Goal: Transaction & Acquisition: Subscribe to service/newsletter

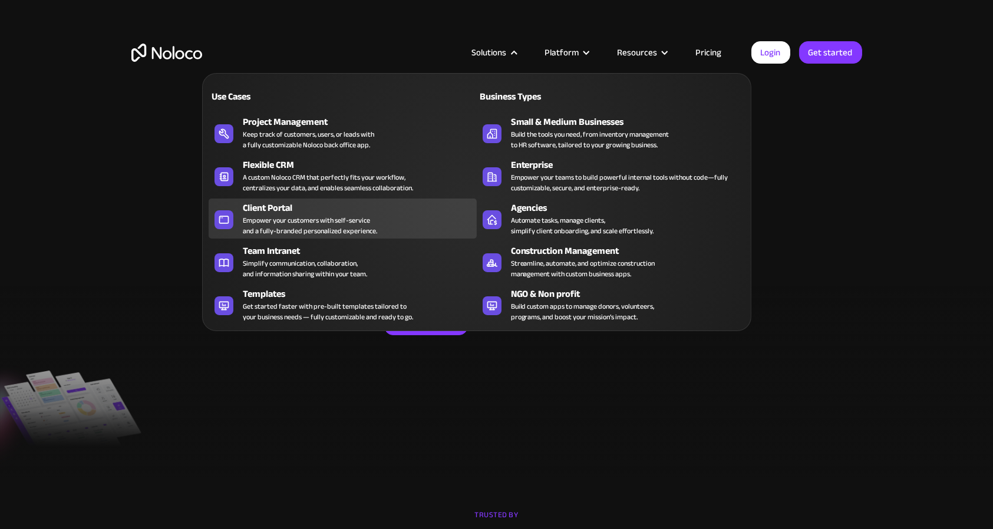
click at [305, 206] on div "Client Portal" at bounding box center [362, 208] width 239 height 14
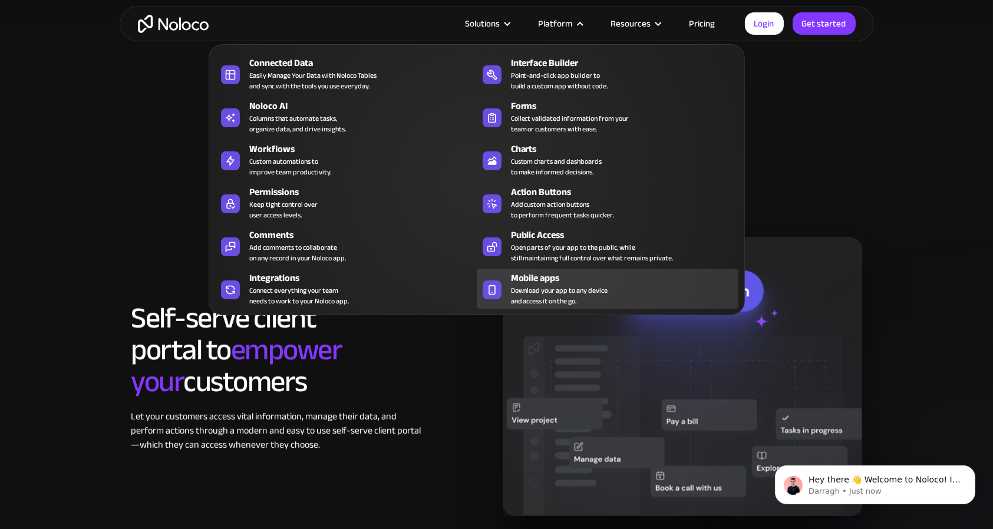
click at [537, 272] on div "Mobile apps" at bounding box center [627, 278] width 233 height 14
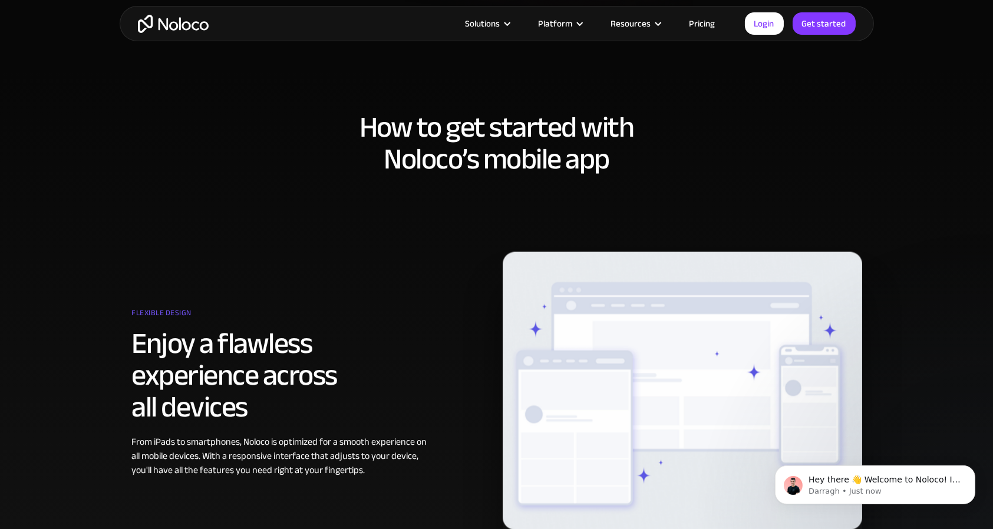
scroll to position [589, 0]
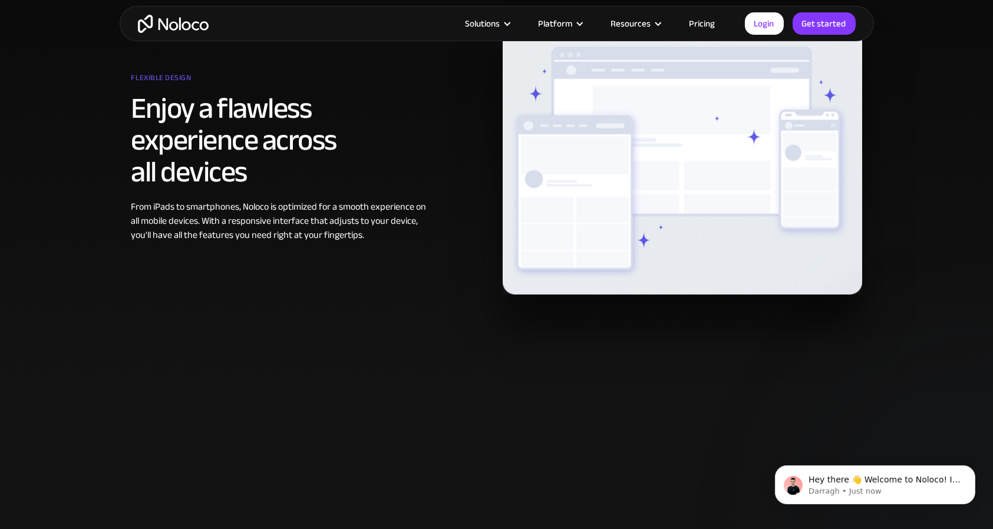
click at [704, 23] on link "Pricing" at bounding box center [702, 23] width 55 height 15
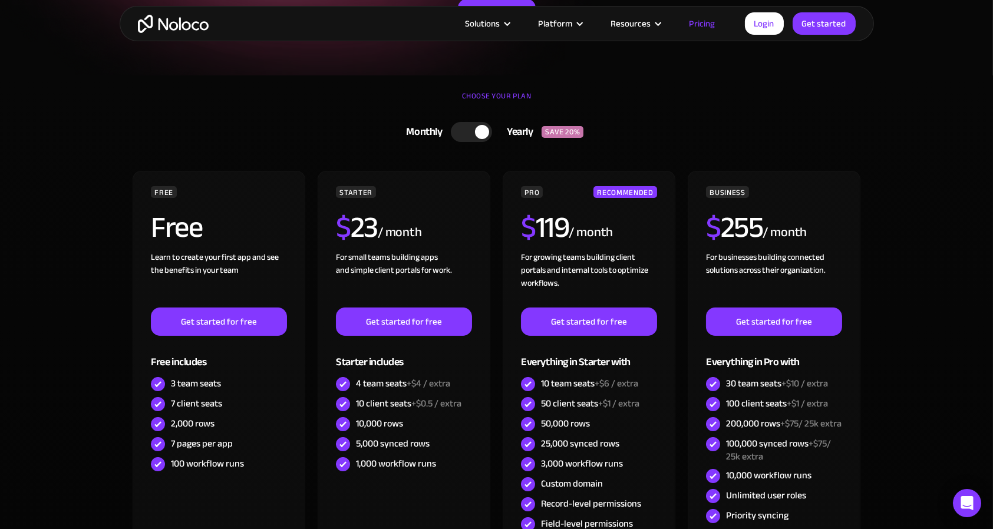
scroll to position [354, 0]
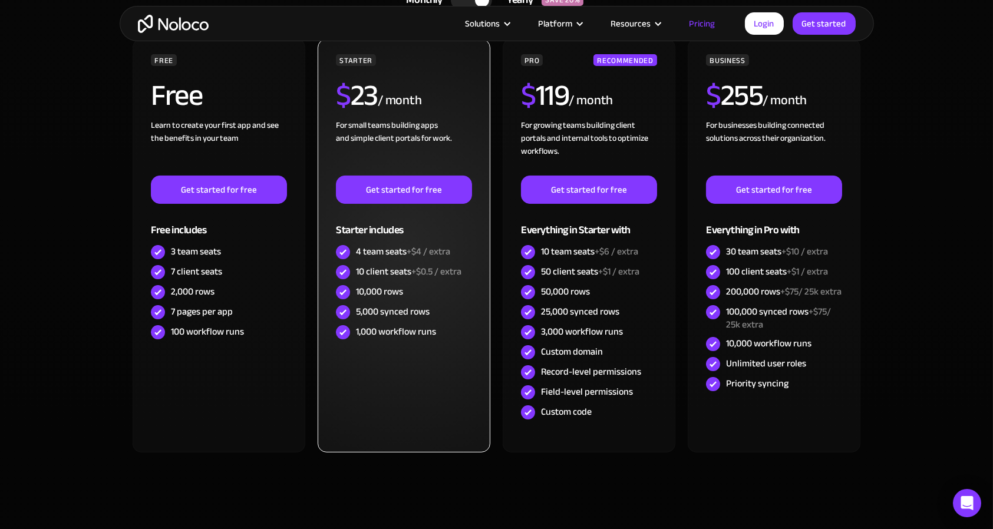
click at [338, 270] on img at bounding box center [343, 272] width 14 height 14
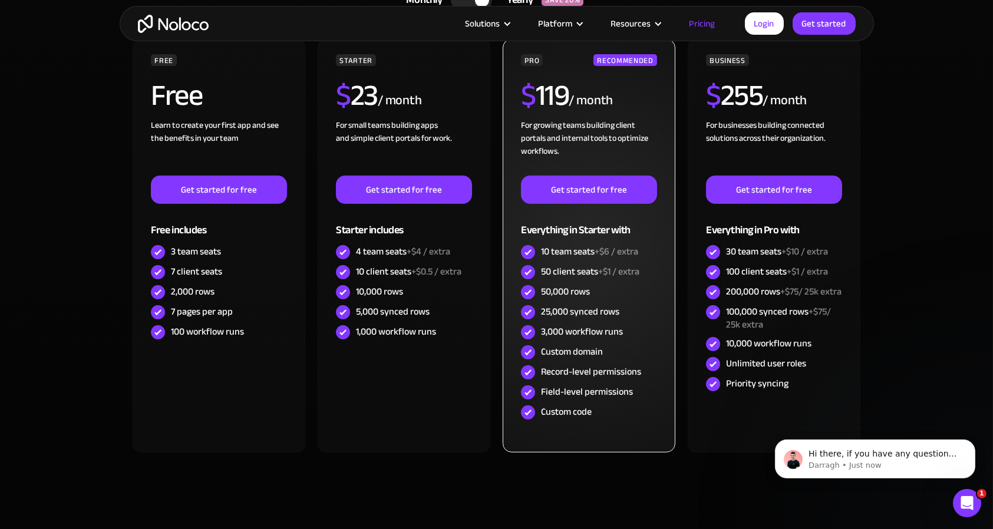
scroll to position [0, 0]
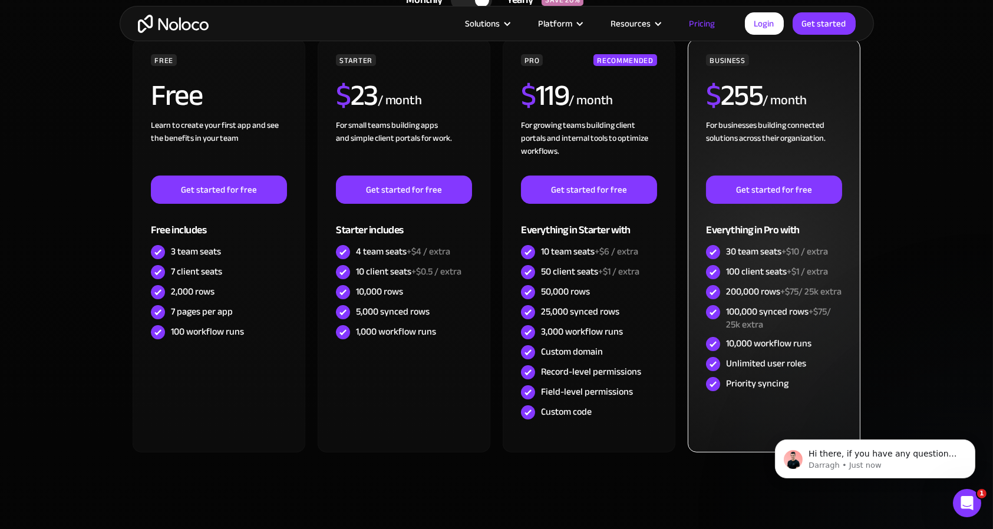
click at [712, 268] on img at bounding box center [713, 272] width 14 height 14
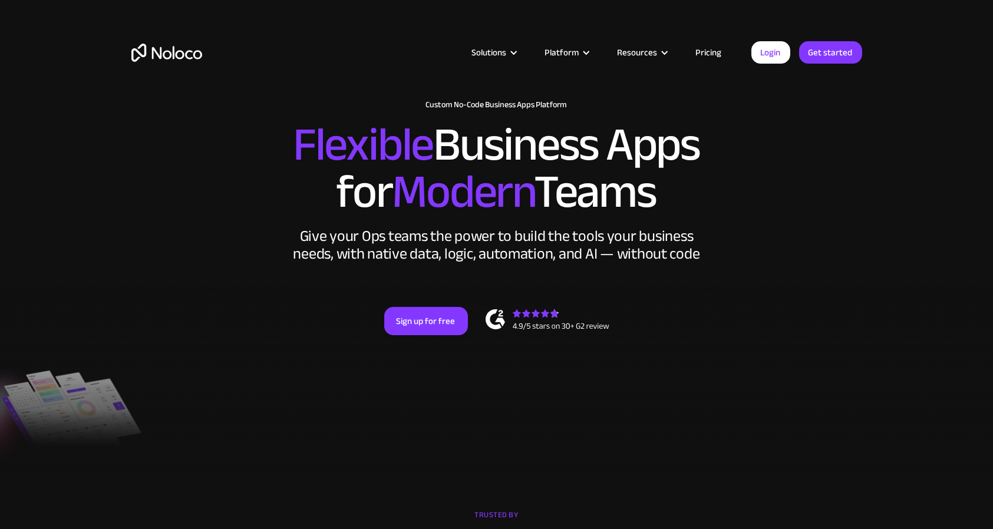
click at [710, 53] on link "Pricing" at bounding box center [708, 52] width 55 height 15
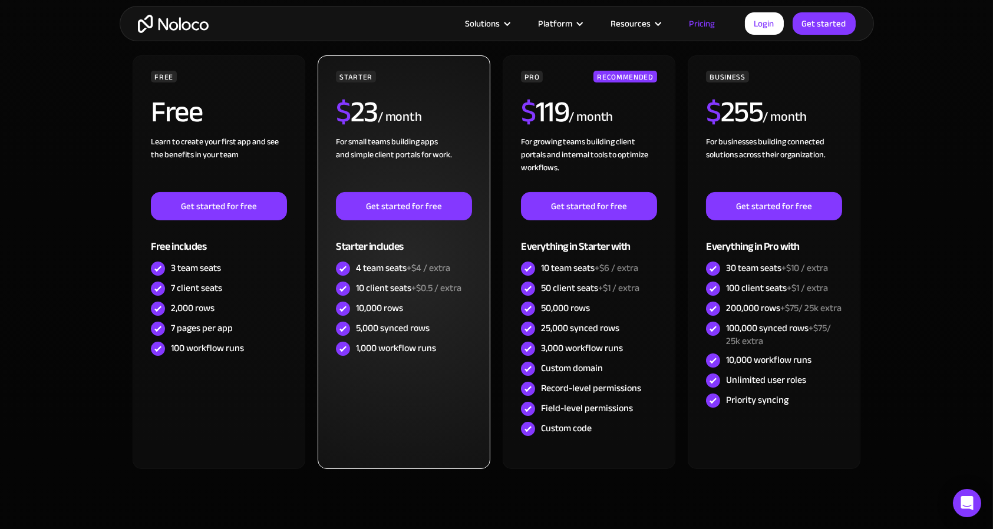
scroll to position [354, 0]
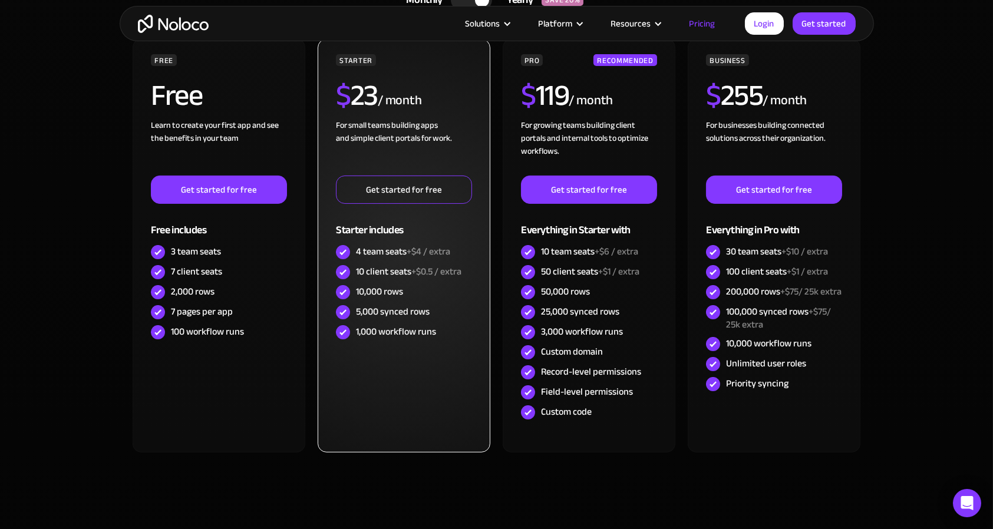
click at [387, 191] on link "Get started for free" at bounding box center [404, 190] width 136 height 28
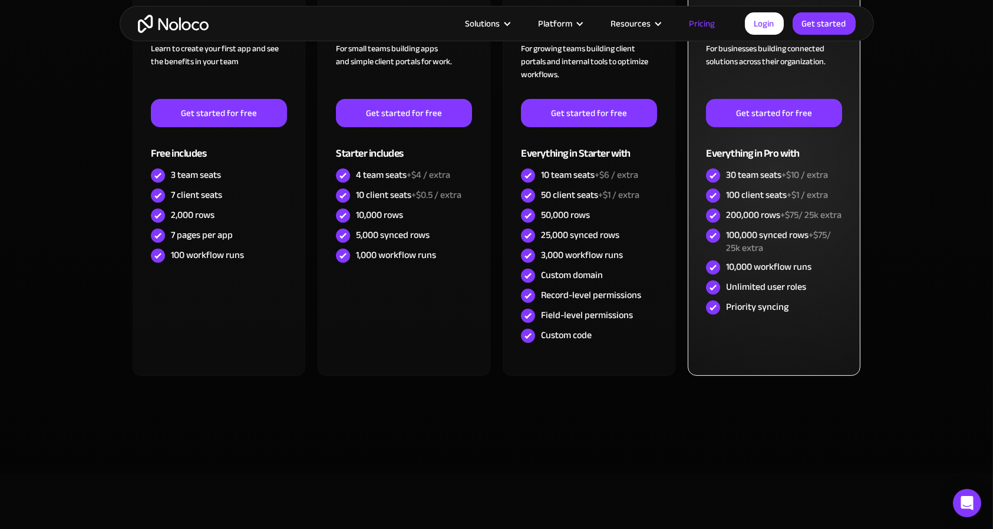
scroll to position [177, 0]
